Goal: Transaction & Acquisition: Purchase product/service

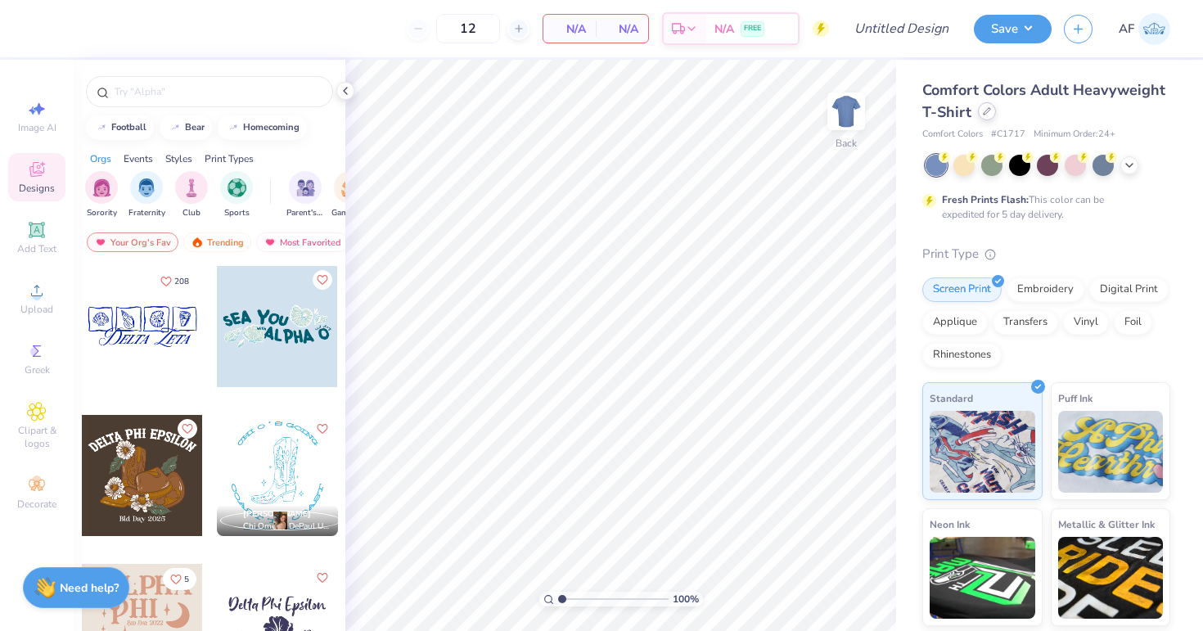
click at [987, 119] on div at bounding box center [987, 111] width 18 height 18
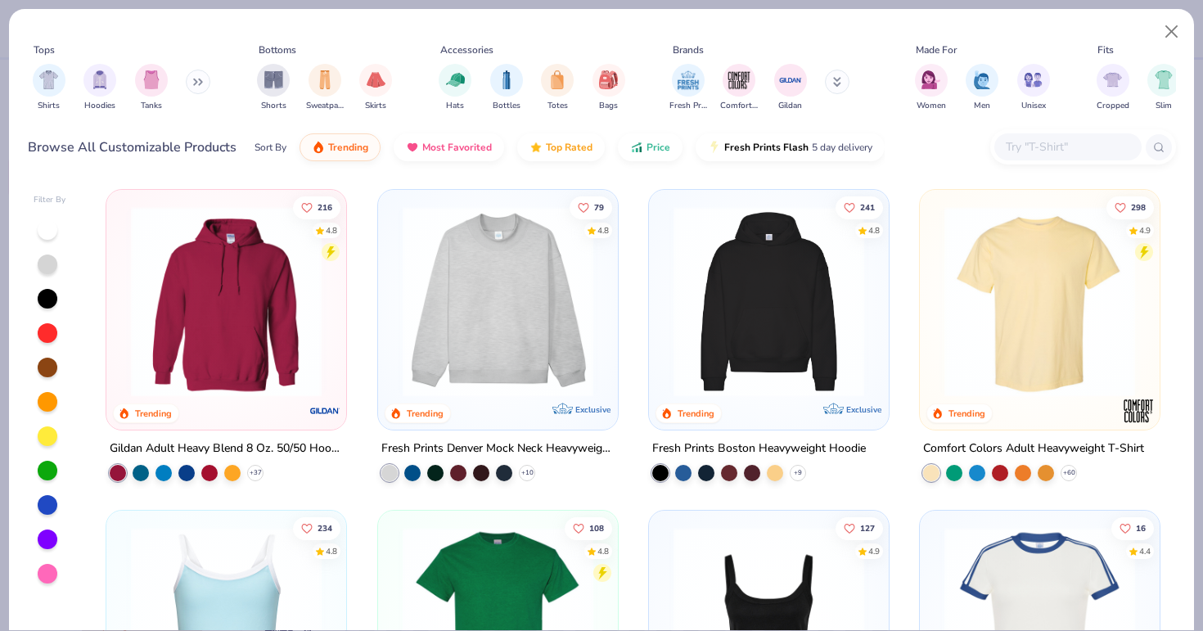
click at [191, 84] on button at bounding box center [198, 82] width 25 height 25
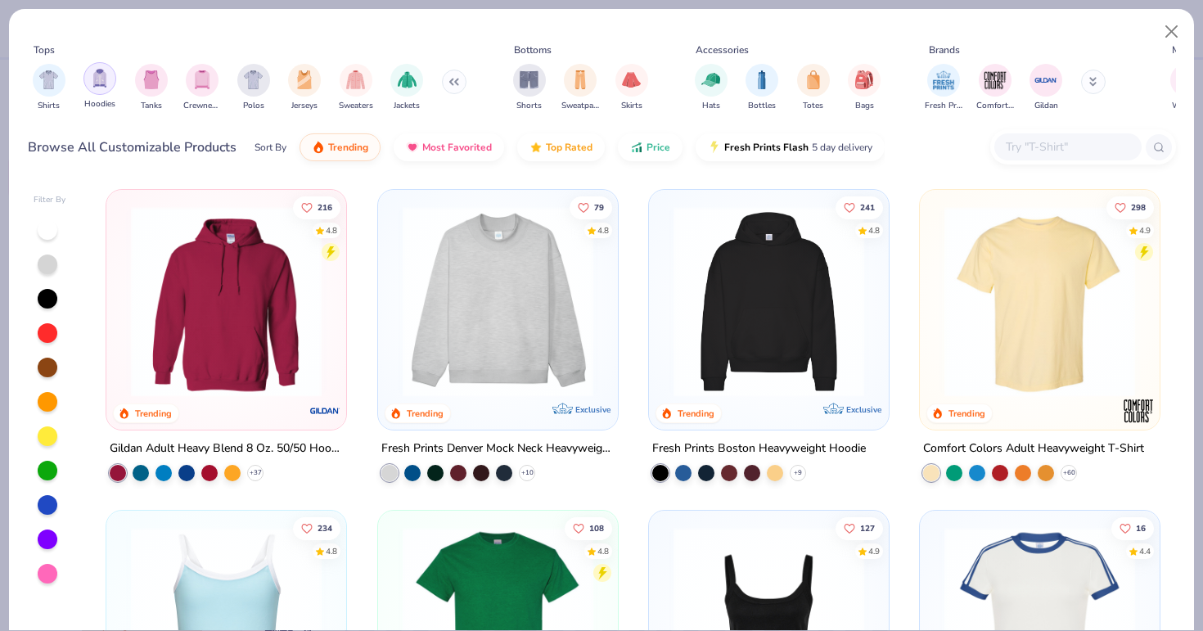
click at [103, 77] on img "filter for Hoodies" at bounding box center [100, 78] width 18 height 19
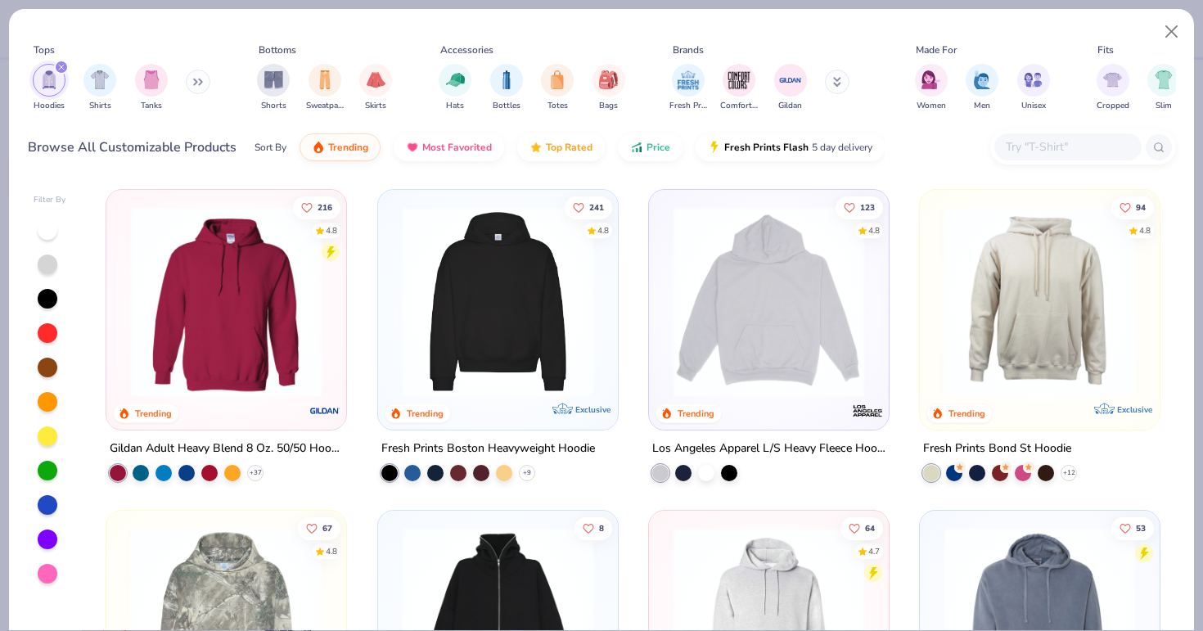
click at [1022, 146] on input "text" at bounding box center [1067, 146] width 126 height 19
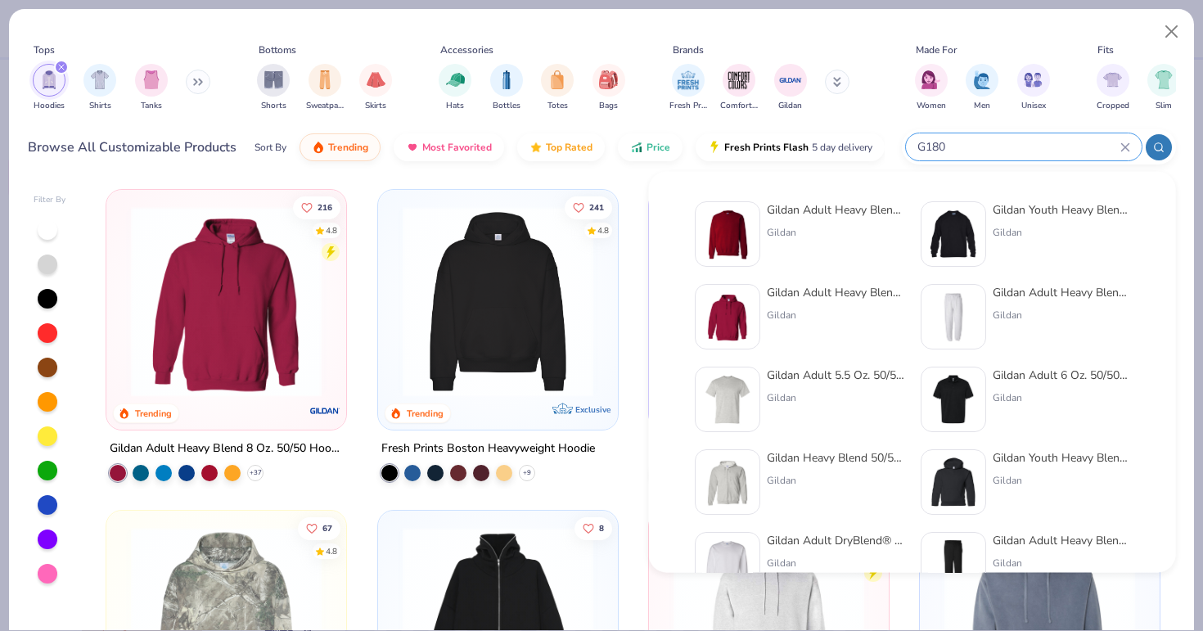
type input "G180"
click at [814, 223] on div "Gildan Adult Heavy Blend Adult 8 Oz. 50/50 Fleece Crew Gildan" at bounding box center [835, 233] width 137 height 65
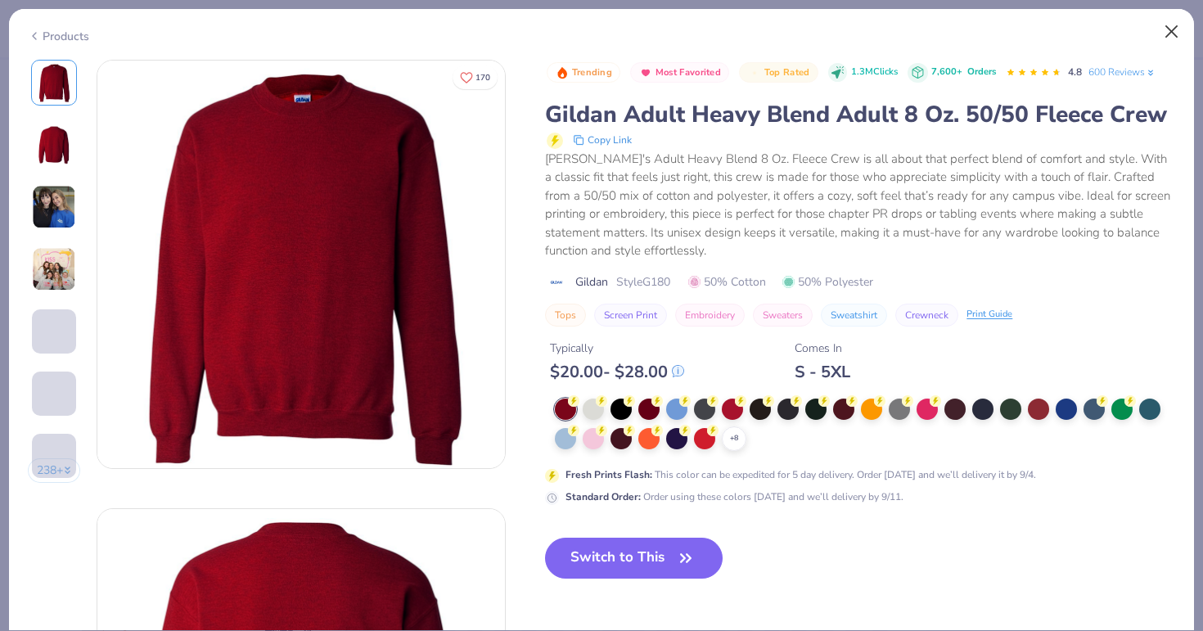
click at [1169, 31] on button "Close" at bounding box center [1171, 31] width 31 height 31
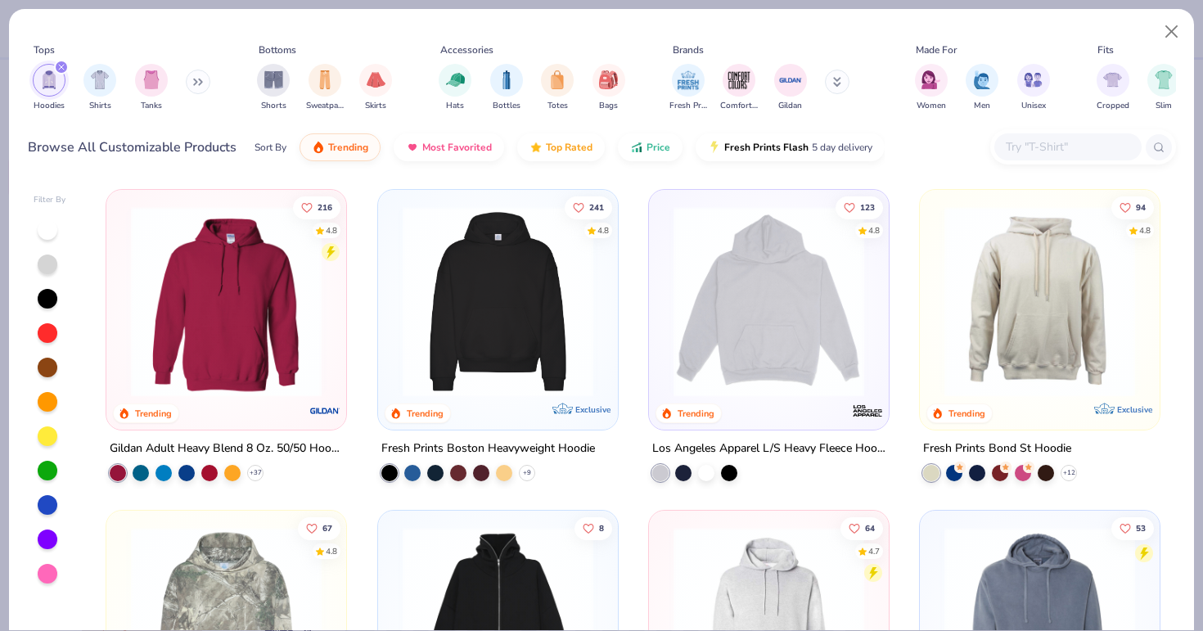
click at [1032, 144] on input "text" at bounding box center [1067, 146] width 126 height 19
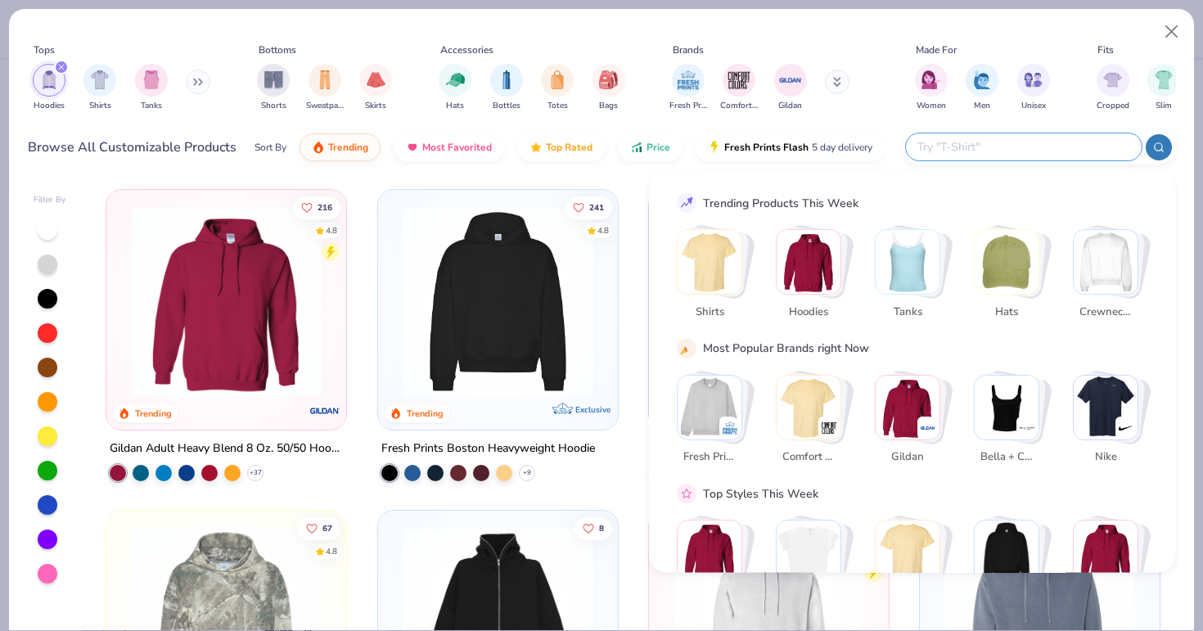
type input "g"
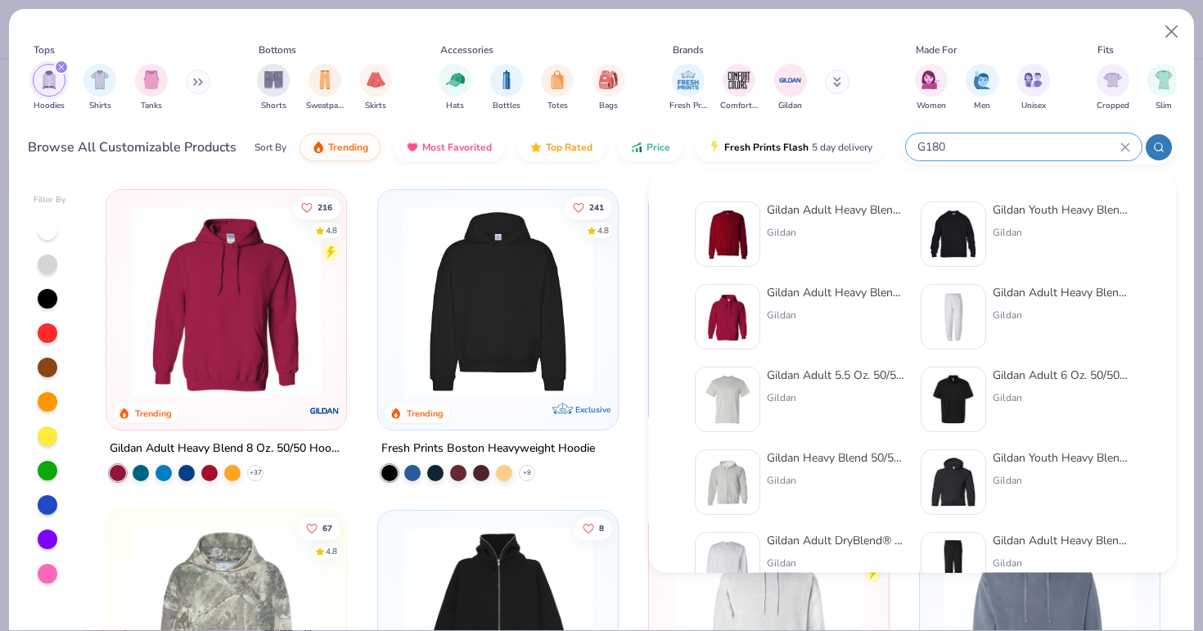
type input "G180"
click at [823, 228] on div "Gildan" at bounding box center [835, 232] width 137 height 15
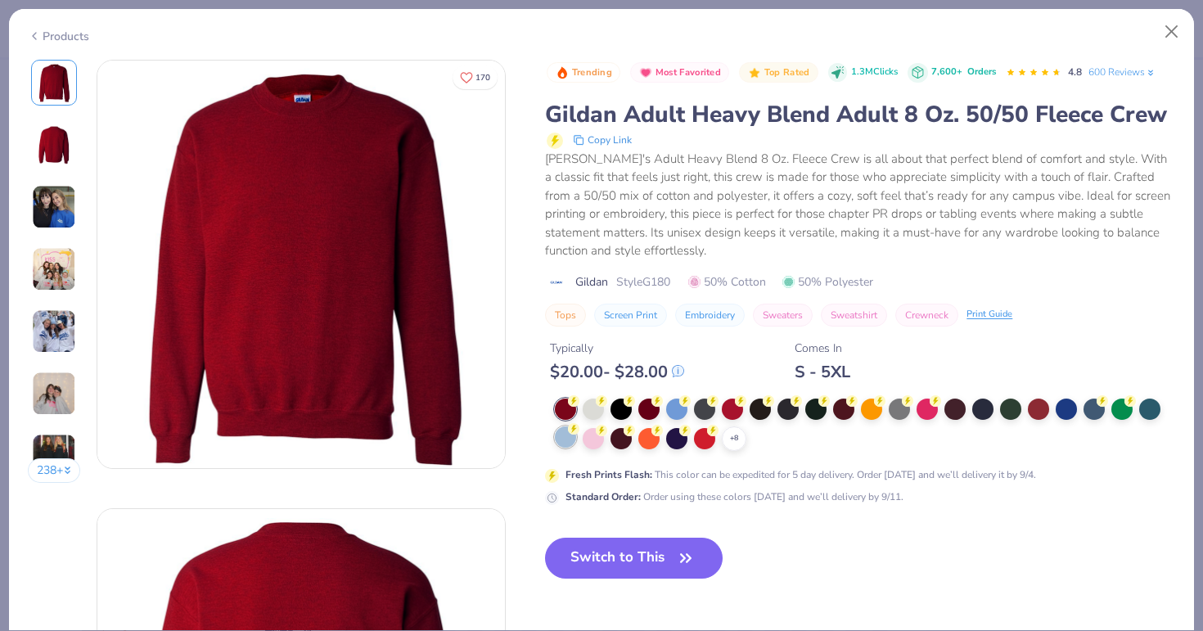
click at [565, 435] on div at bounding box center [565, 436] width 21 height 21
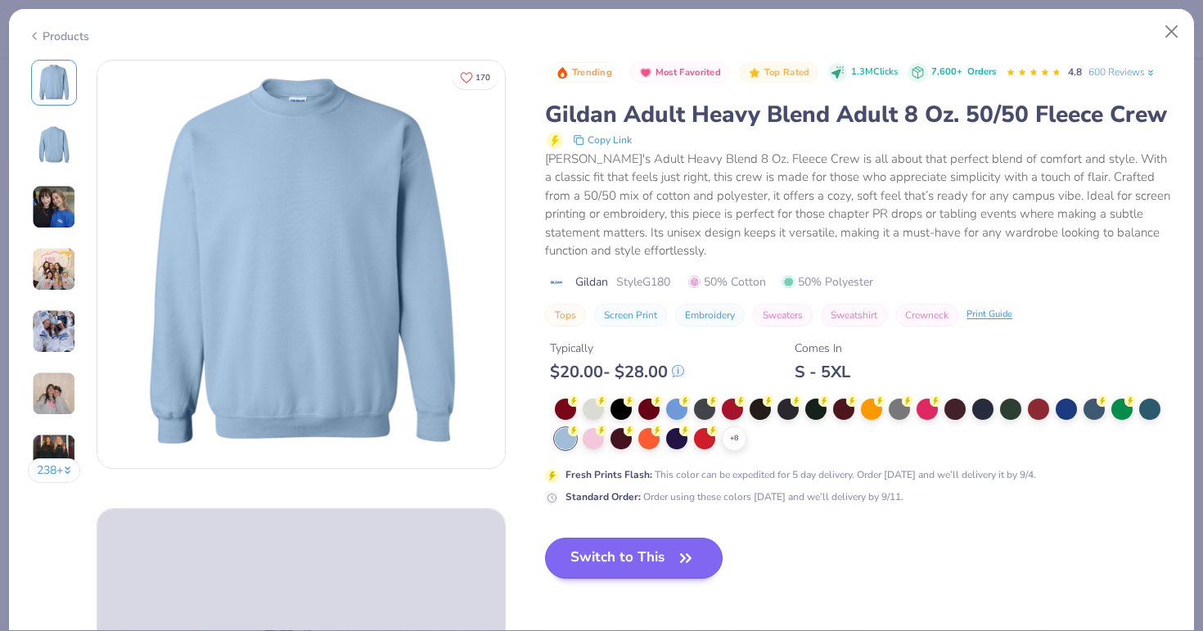
click at [610, 544] on button "Switch to This" at bounding box center [634, 558] width 178 height 41
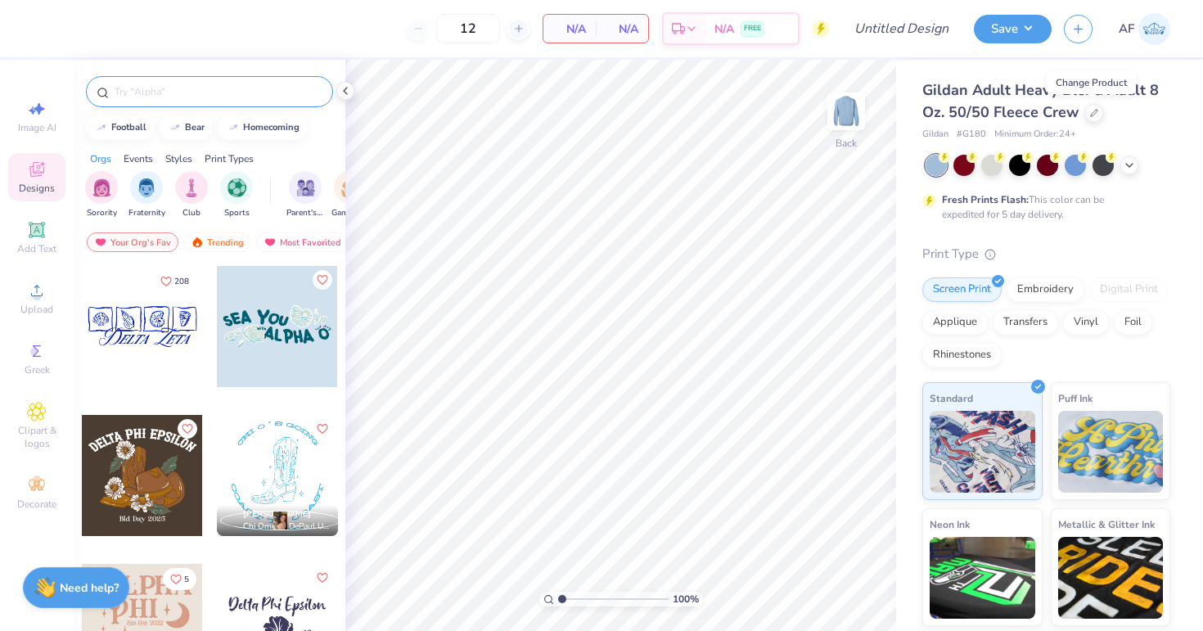
click at [196, 83] on div at bounding box center [209, 91] width 247 height 31
click at [187, 90] on input "text" at bounding box center [218, 91] width 210 height 16
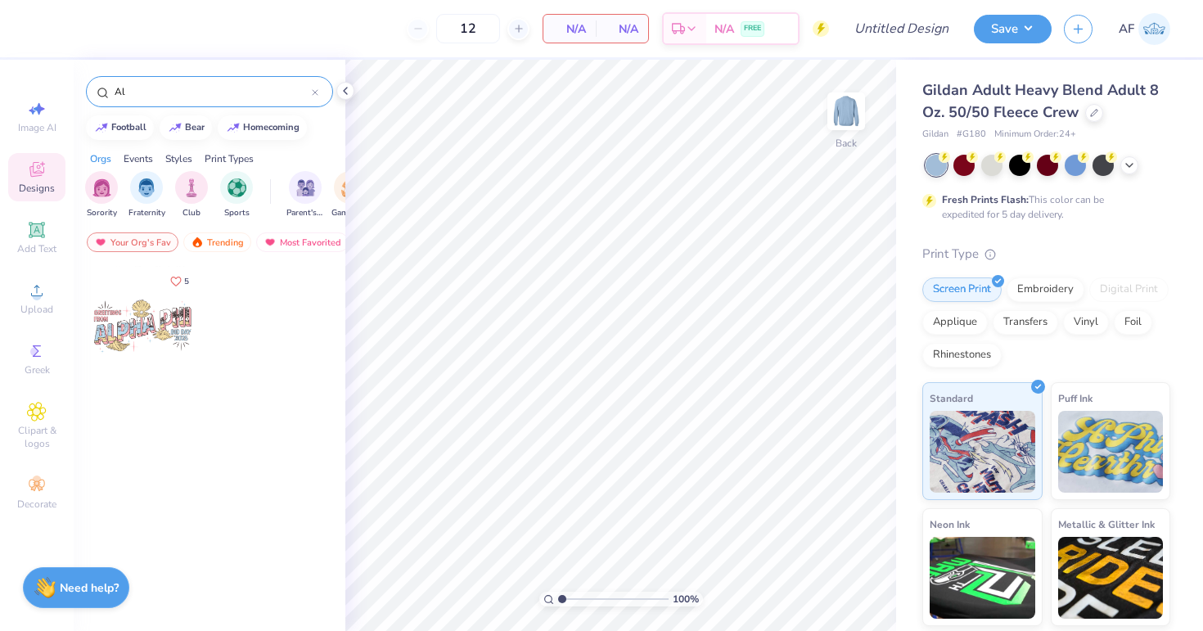
type input "A"
